Goal: Check status: Check status

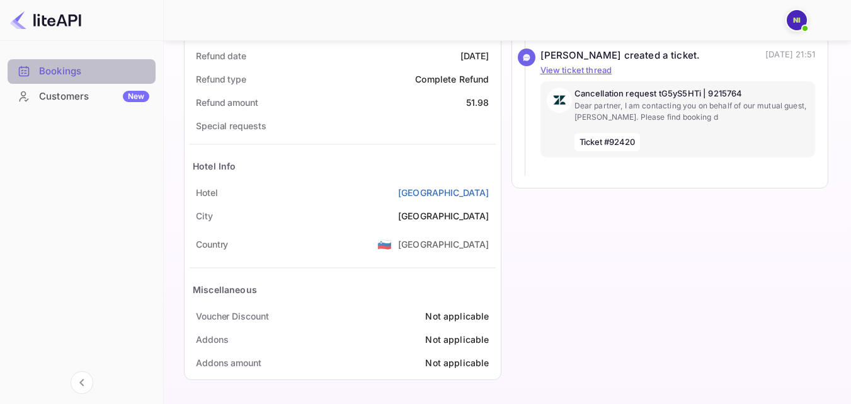
click at [46, 66] on div "Bookings" at bounding box center [94, 71] width 110 height 14
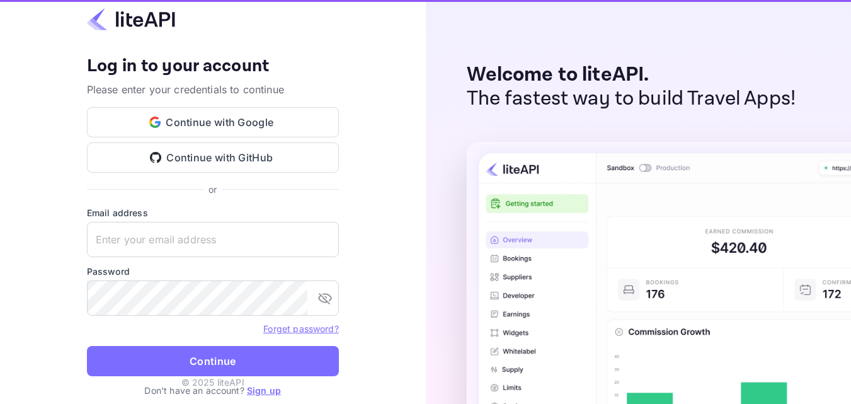
type input "[EMAIL_ADDRESS][DOMAIN_NAME]"
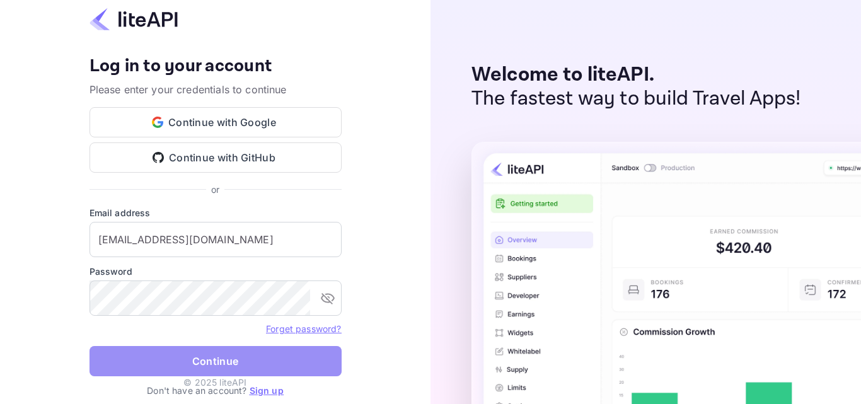
click at [228, 364] on button "Continue" at bounding box center [215, 361] width 252 height 30
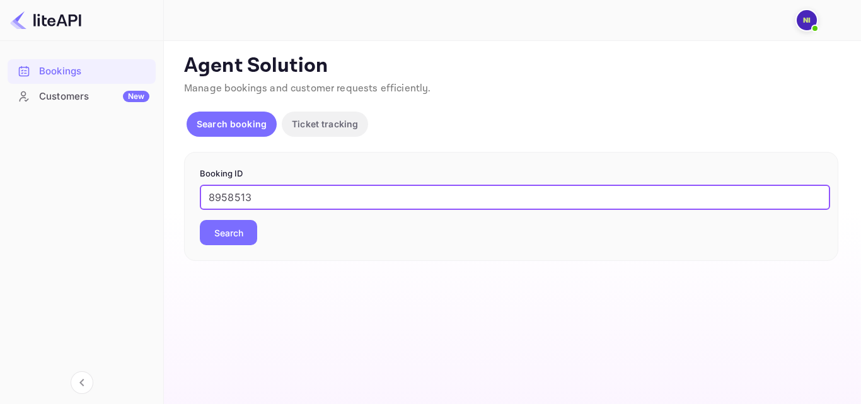
type input "8958513"
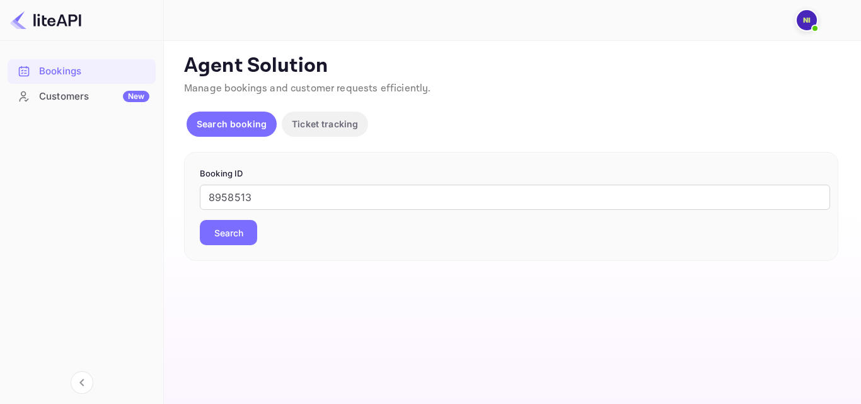
click at [234, 236] on button "Search" at bounding box center [228, 232] width 57 height 25
